Goal: Go to known website: Access a specific website the user already knows

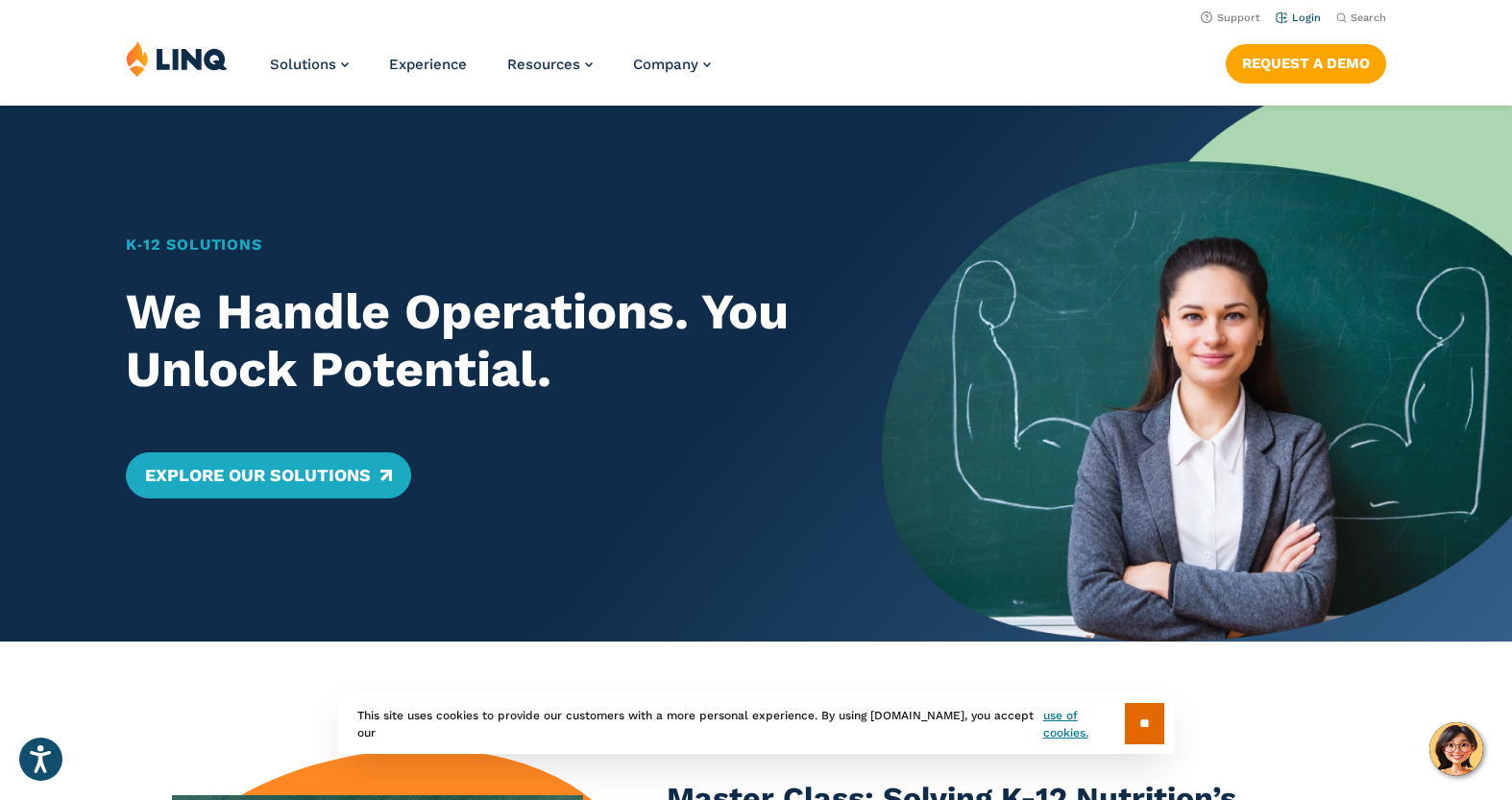
click at [1307, 20] on link "Login" at bounding box center [1298, 18] width 45 height 13
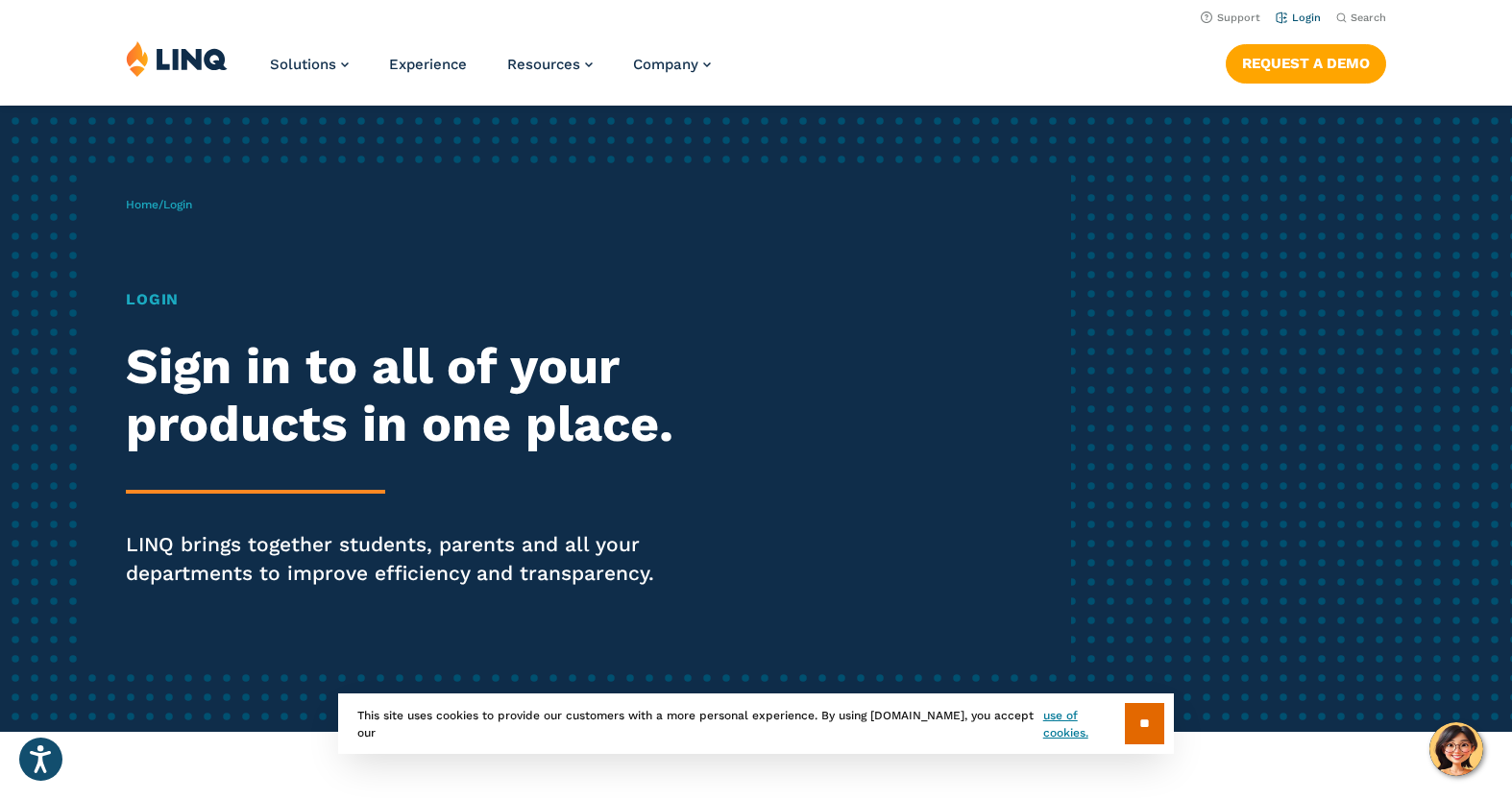
click at [1308, 18] on link "Login" at bounding box center [1298, 18] width 45 height 13
click at [1303, 17] on link "Login" at bounding box center [1298, 18] width 45 height 13
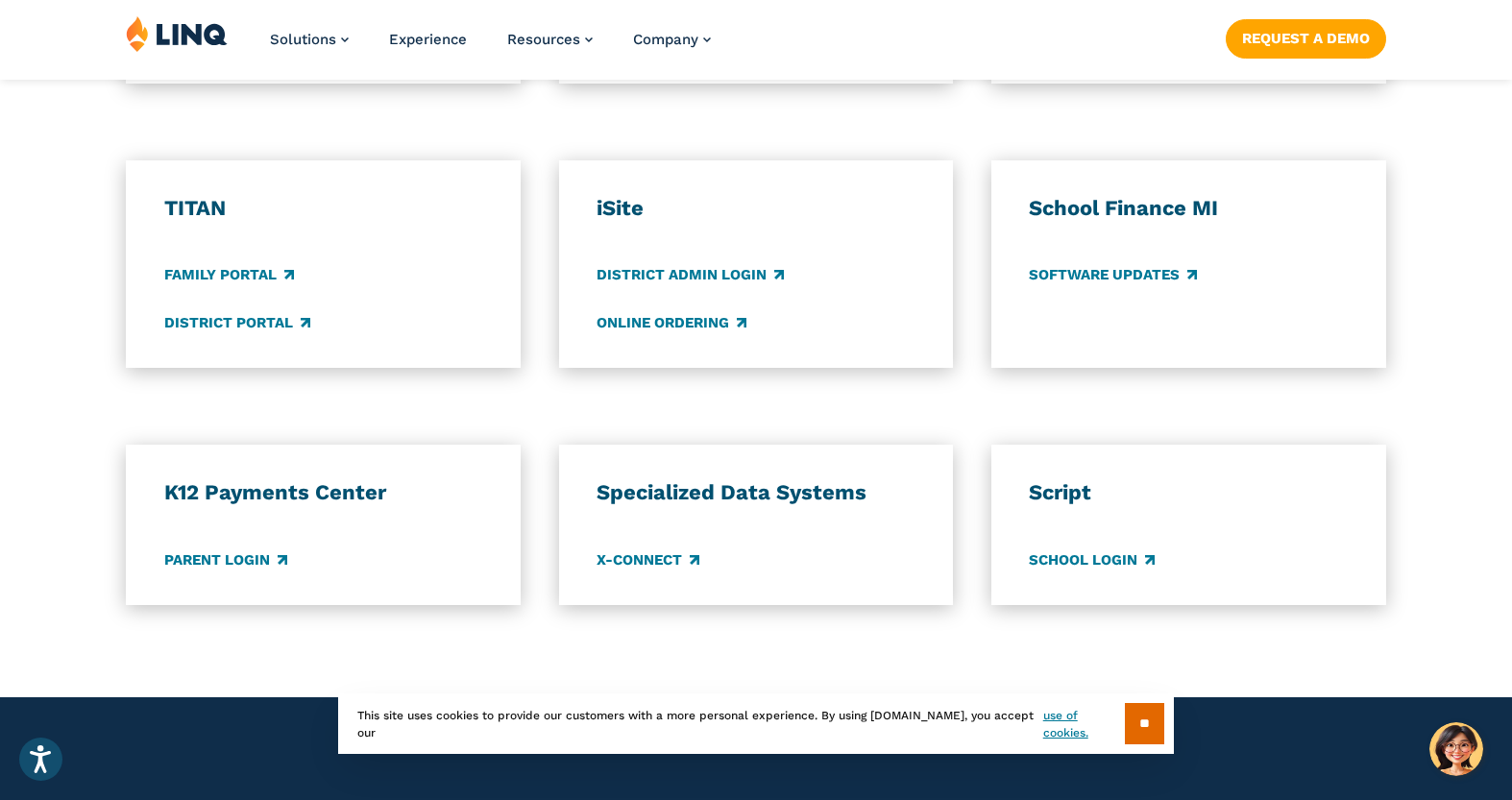
scroll to position [902, 0]
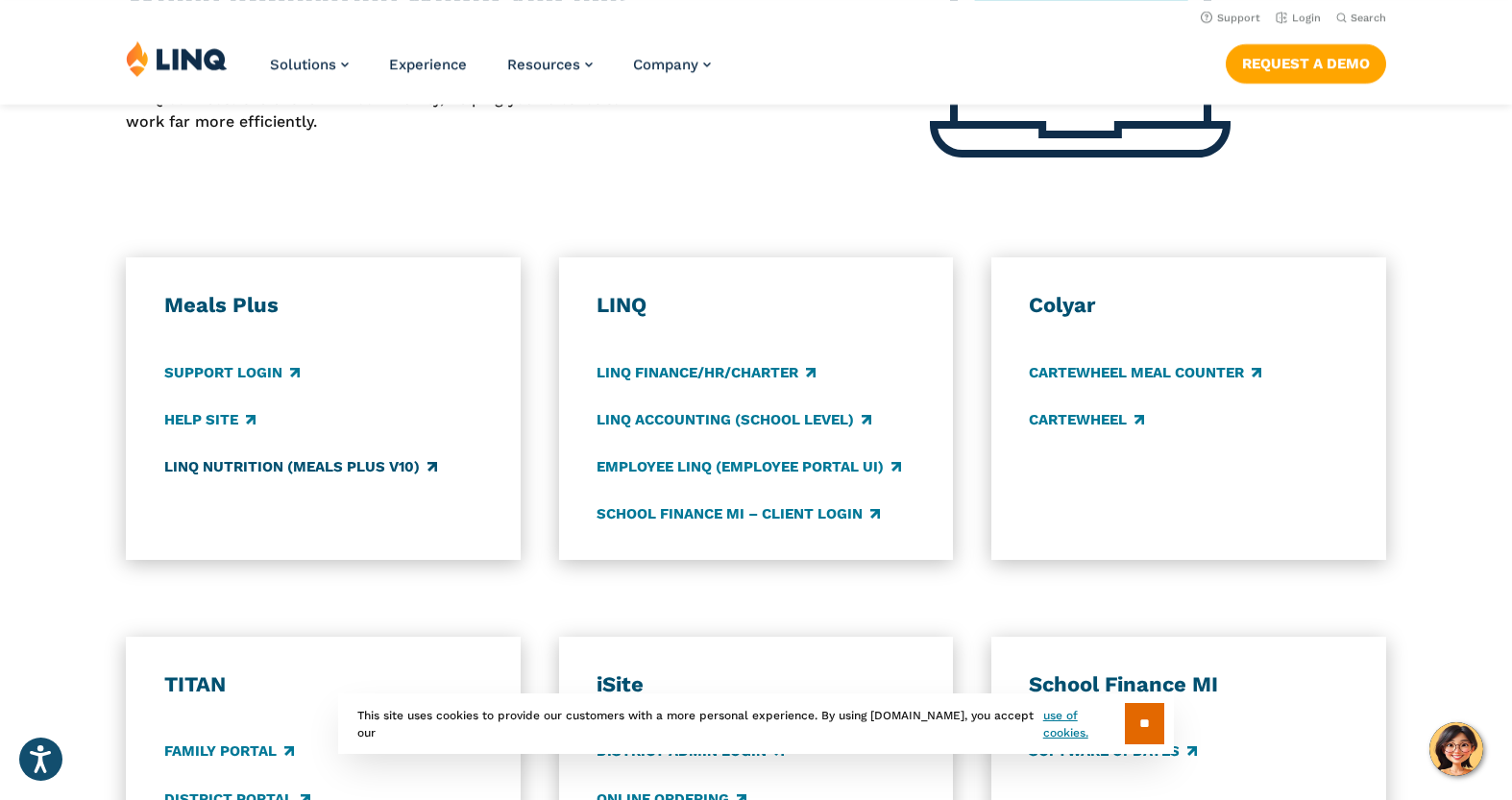
click at [240, 467] on link "LINQ Nutrition (Meals Plus v10)" at bounding box center [301, 467] width 273 height 21
